Goal: Use online tool/utility: Utilize a website feature to perform a specific function

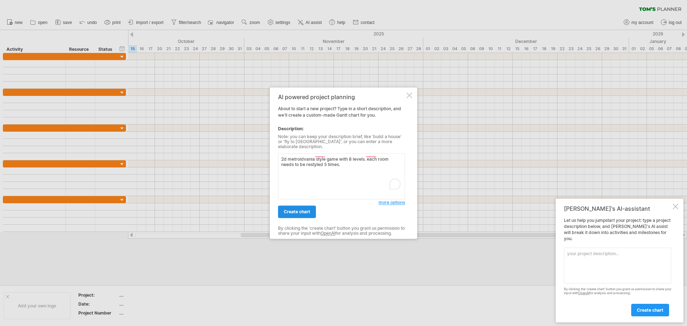
type textarea "2d metroidvania style game with 8 levels. each room needs to be restyled 5 time…"
click at [293, 209] on span "create chart" at bounding box center [297, 211] width 26 height 5
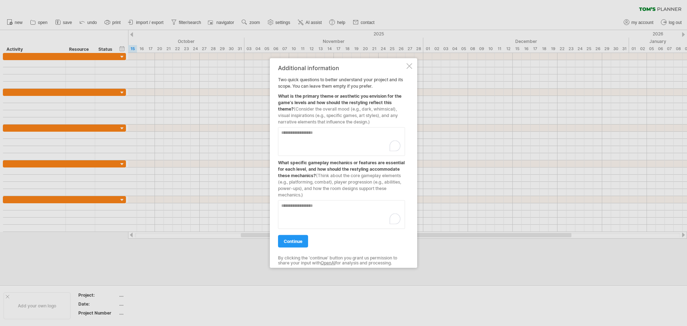
click at [283, 135] on textarea "To enrich screen reader interactions, please activate Accessibility in Grammarl…" at bounding box center [341, 141] width 127 height 29
type textarea "**********"
click at [322, 207] on textarea "To enrich screen reader interactions, please activate Accessibility in Grammarl…" at bounding box center [341, 214] width 127 height 29
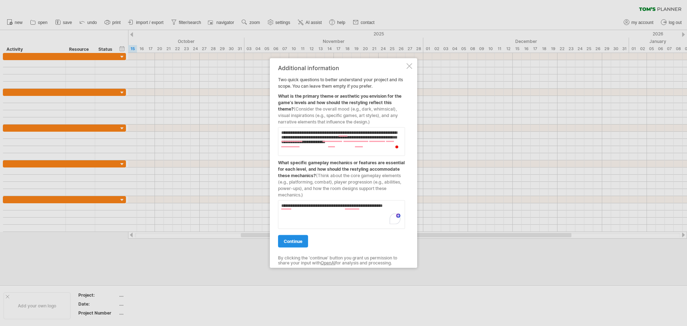
type textarea "**********"
click at [291, 239] on span "continue" at bounding box center [293, 240] width 19 height 5
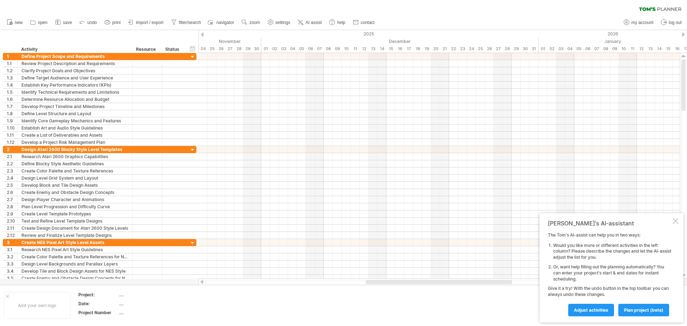
drag, startPoint x: 382, startPoint y: 283, endPoint x: 489, endPoint y: 285, distance: 106.7
click at [489, 285] on div "Trying to reach [DOMAIN_NAME] Connected again... 0% clear filter new 1" at bounding box center [343, 163] width 687 height 326
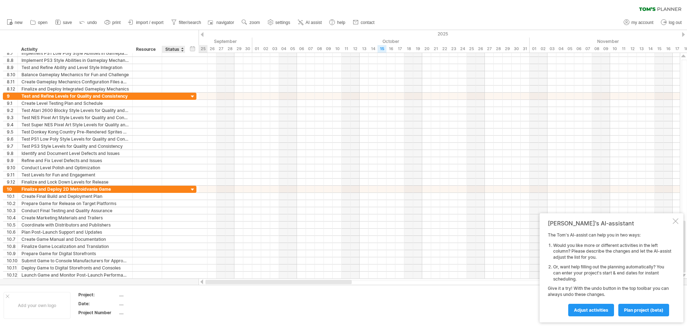
drag, startPoint x: 455, startPoint y: 282, endPoint x: 174, endPoint y: 280, distance: 280.6
click at [174, 280] on div "Trying to reach [DOMAIN_NAME] Connected again... 0% clear filter new 1" at bounding box center [343, 163] width 687 height 326
drag, startPoint x: 296, startPoint y: 283, endPoint x: 9, endPoint y: 287, distance: 287.5
click at [10, 287] on div "Trying to reach [DOMAIN_NAME] Connected again... 0% clear filter new 1" at bounding box center [343, 163] width 687 height 326
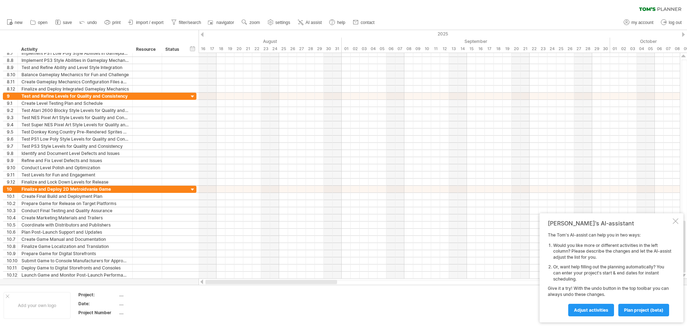
drag, startPoint x: 267, startPoint y: 283, endPoint x: 185, endPoint y: 283, distance: 82.3
click at [189, 283] on div "Trying to reach [DOMAIN_NAME] Connected again... 0% clear filter new 1" at bounding box center [343, 163] width 687 height 326
